Goal: Transaction & Acquisition: Purchase product/service

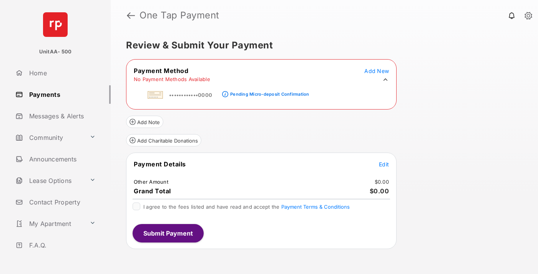
click at [268, 92] on div "Pending Micro-deposit Confirmation" at bounding box center [269, 93] width 79 height 5
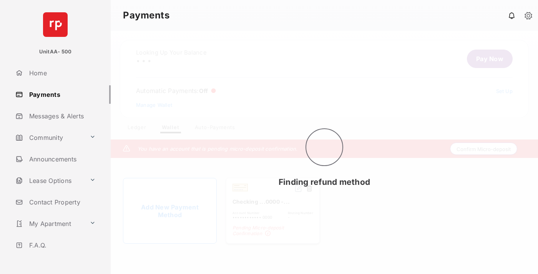
click at [484, 150] on button "Confirm Micro-deposit" at bounding box center [483, 149] width 67 height 12
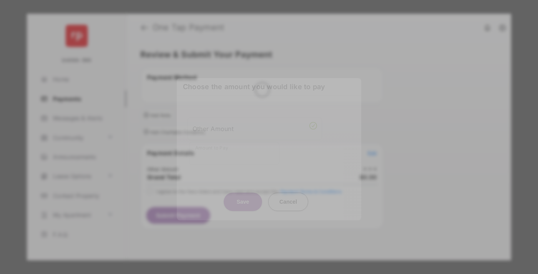
click at [255, 125] on div "Other Amount" at bounding box center [255, 128] width 125 height 13
type input "****"
click at [243, 193] on button "Save" at bounding box center [243, 202] width 38 height 18
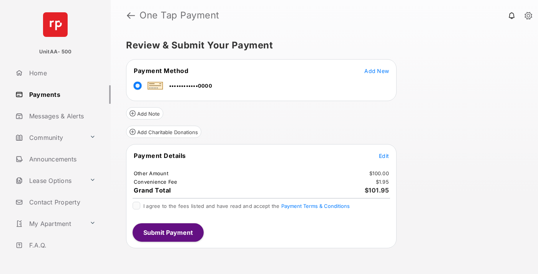
click at [384, 156] on span "Edit" at bounding box center [384, 156] width 10 height 7
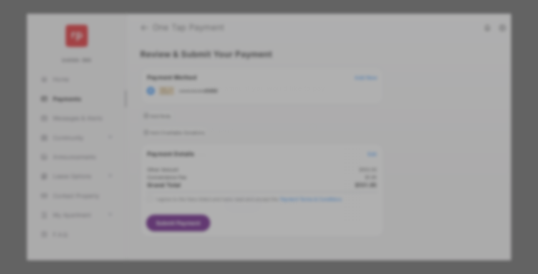
click at [243, 200] on button "Save" at bounding box center [243, 203] width 38 height 18
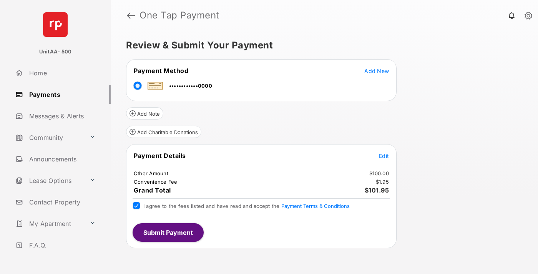
click at [168, 232] on button "Submit Payment" at bounding box center [168, 232] width 71 height 18
